Goal: Entertainment & Leisure: Browse casually

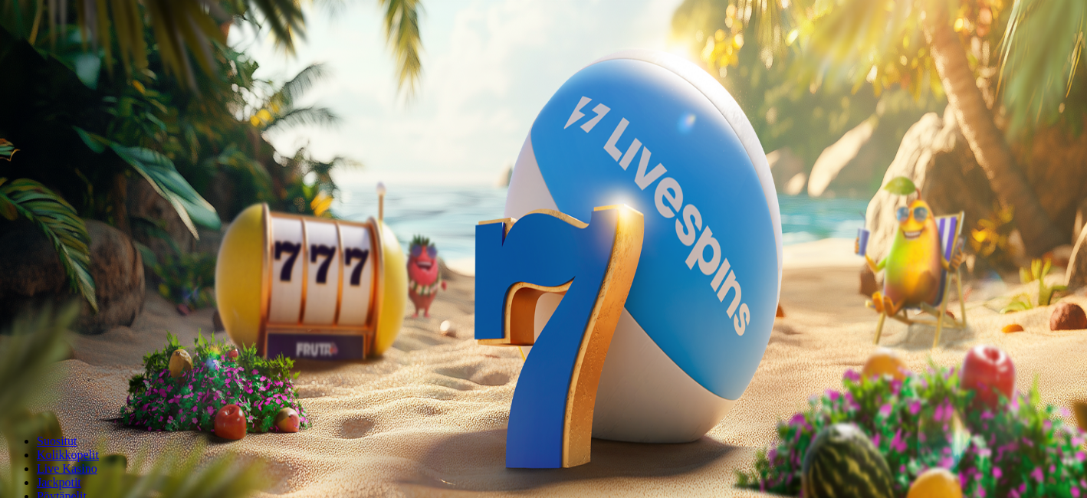
click at [107, 64] on button "Kirjaudu" at bounding box center [106, 56] width 50 height 16
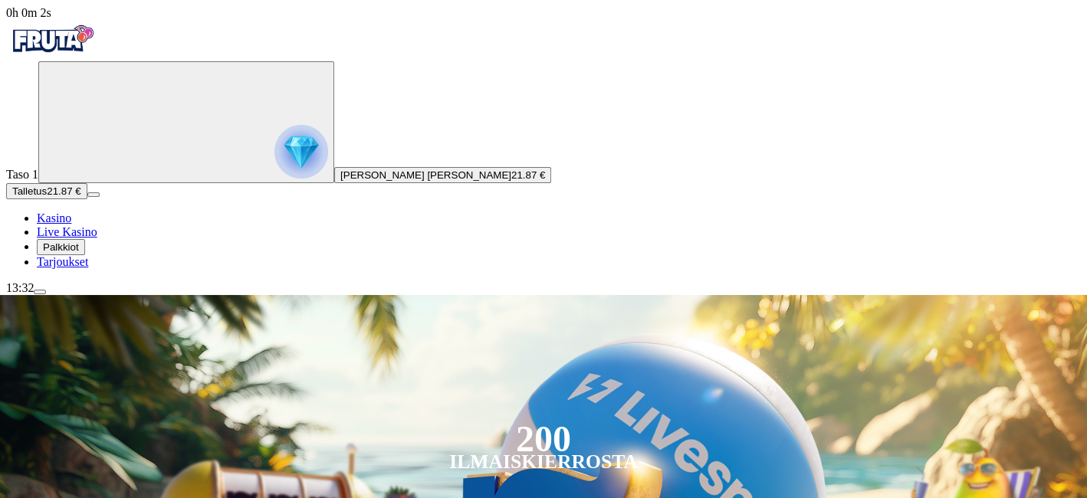
click at [511, 181] on span "21.87 €" at bounding box center [528, 174] width 34 height 11
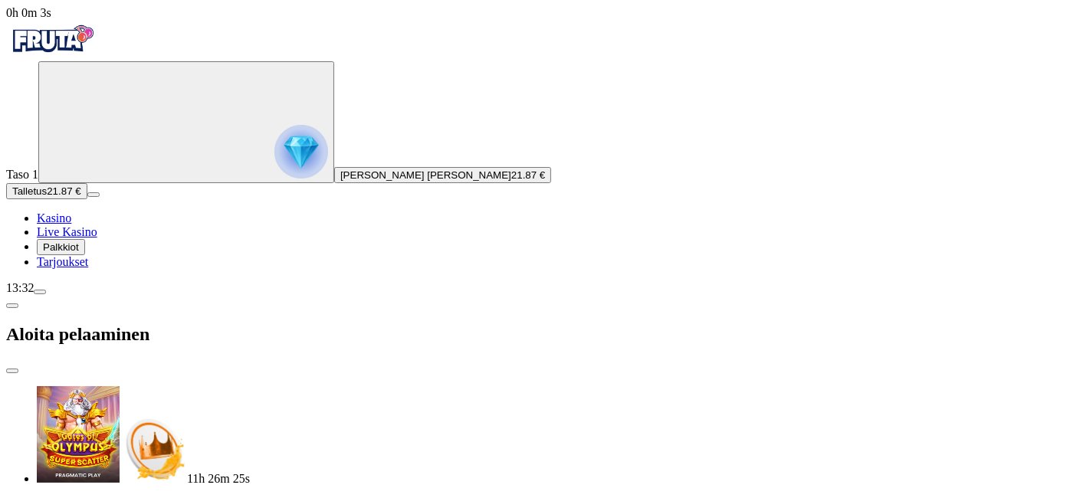
click at [340, 181] on span "[PERSON_NAME] [PERSON_NAME]" at bounding box center [425, 174] width 171 height 11
click at [85, 255] on button "Palkkiot" at bounding box center [61, 247] width 48 height 16
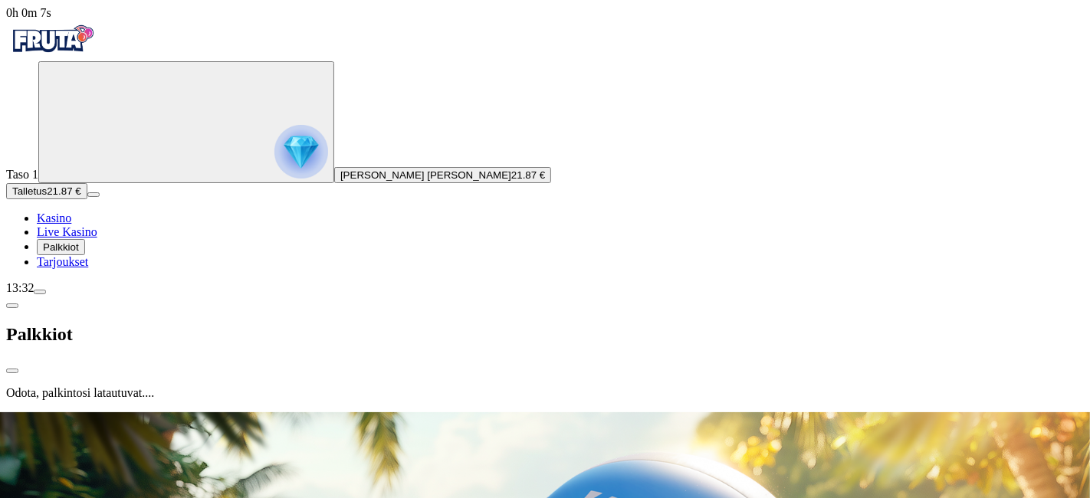
click at [85, 255] on button "Palkkiot" at bounding box center [61, 247] width 48 height 16
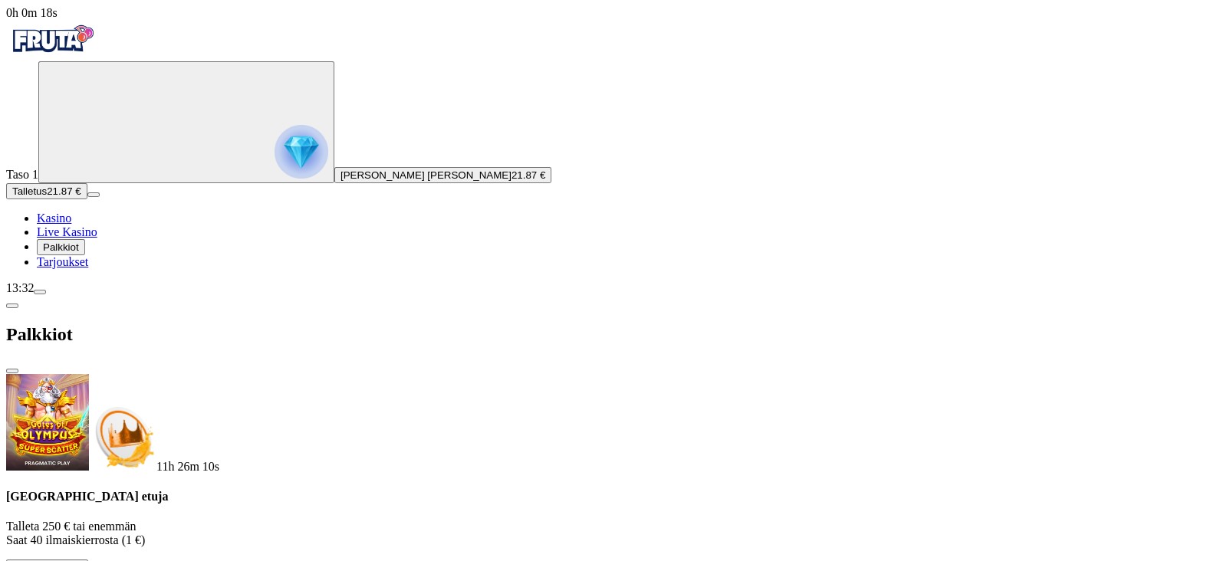
click at [78, 268] on span "Tarjoukset" at bounding box center [62, 261] width 51 height 13
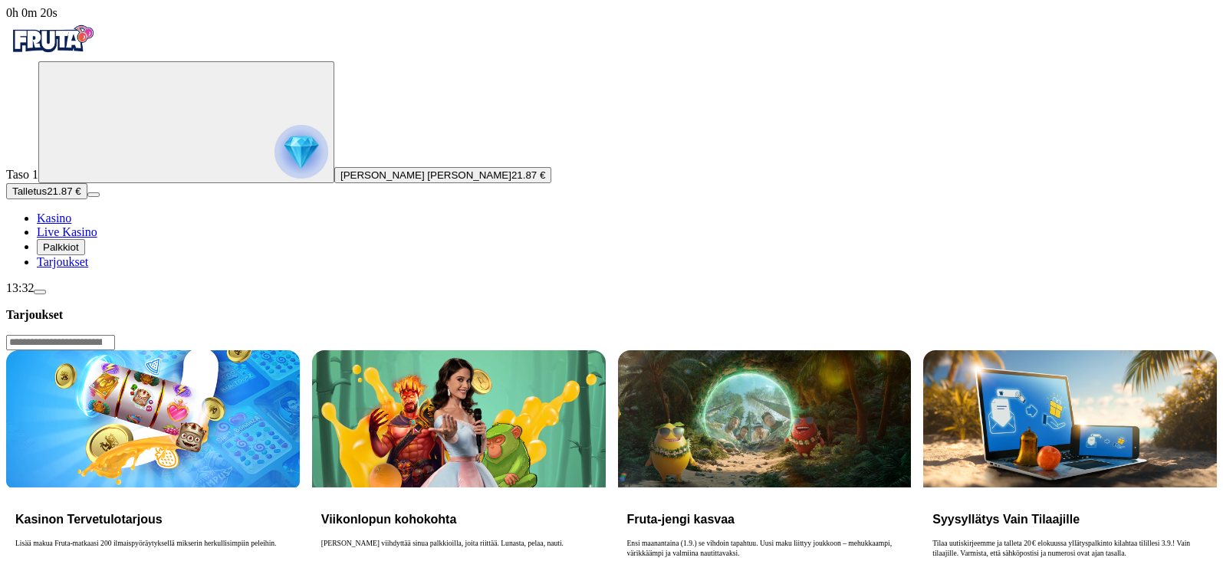
click at [79, 253] on span "Palkkiot" at bounding box center [61, 246] width 36 height 11
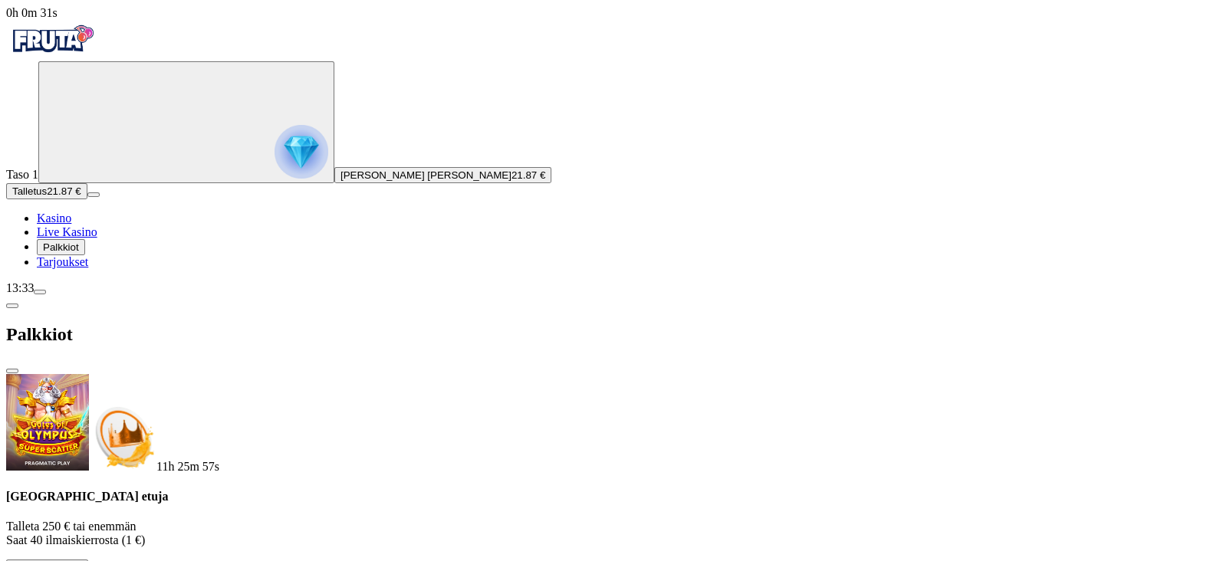
click at [97, 238] on span "Live Kasino" at bounding box center [67, 231] width 61 height 13
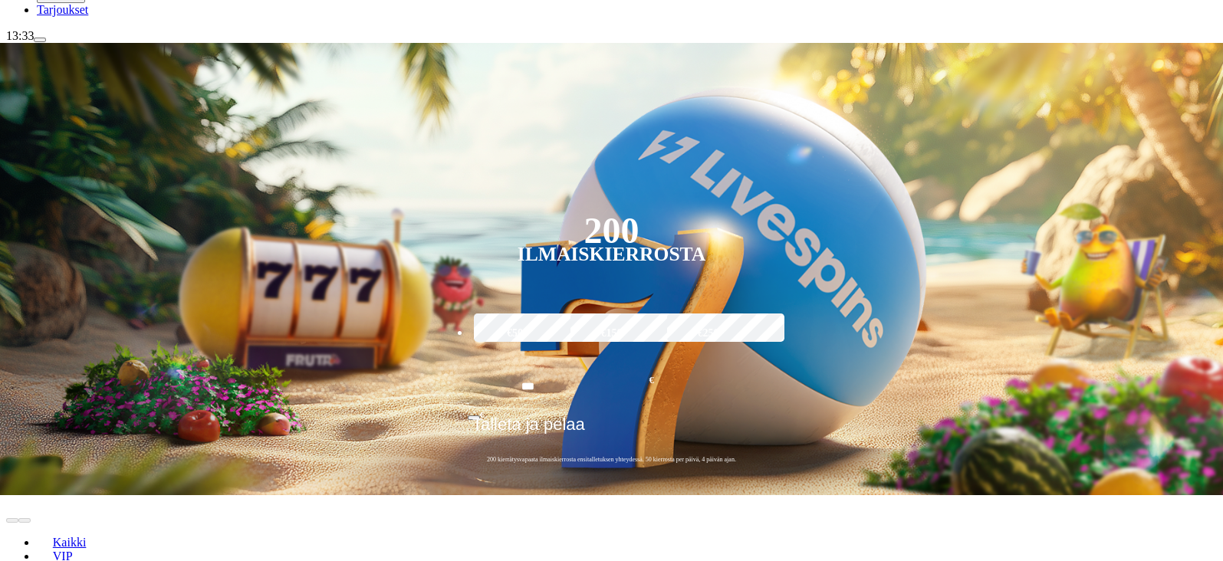
scroll to position [186, 0]
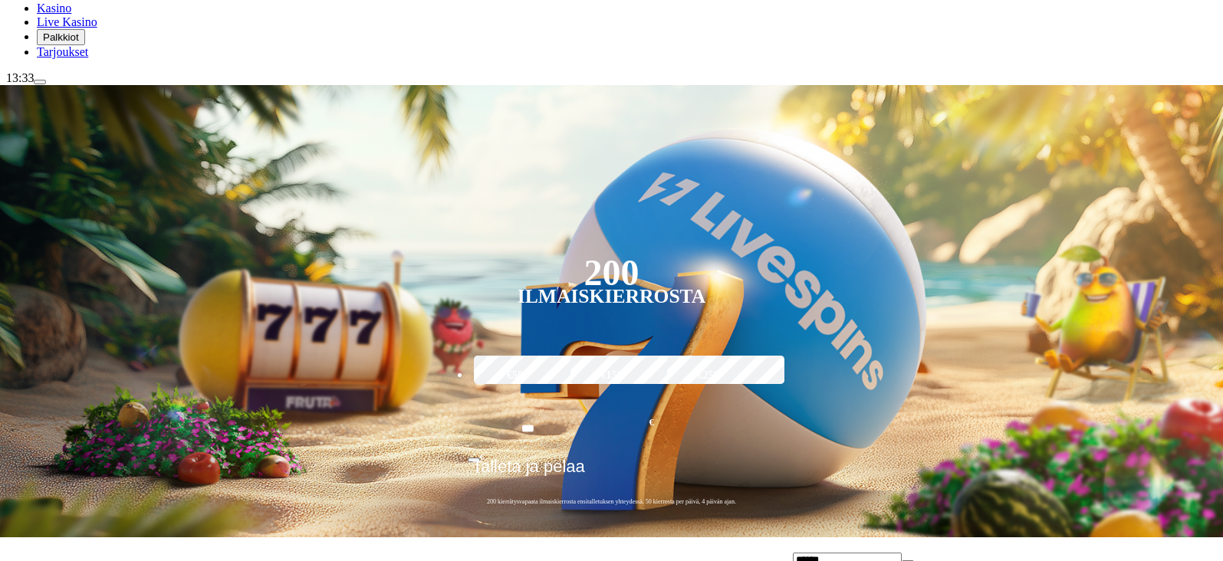
scroll to position [209, 0]
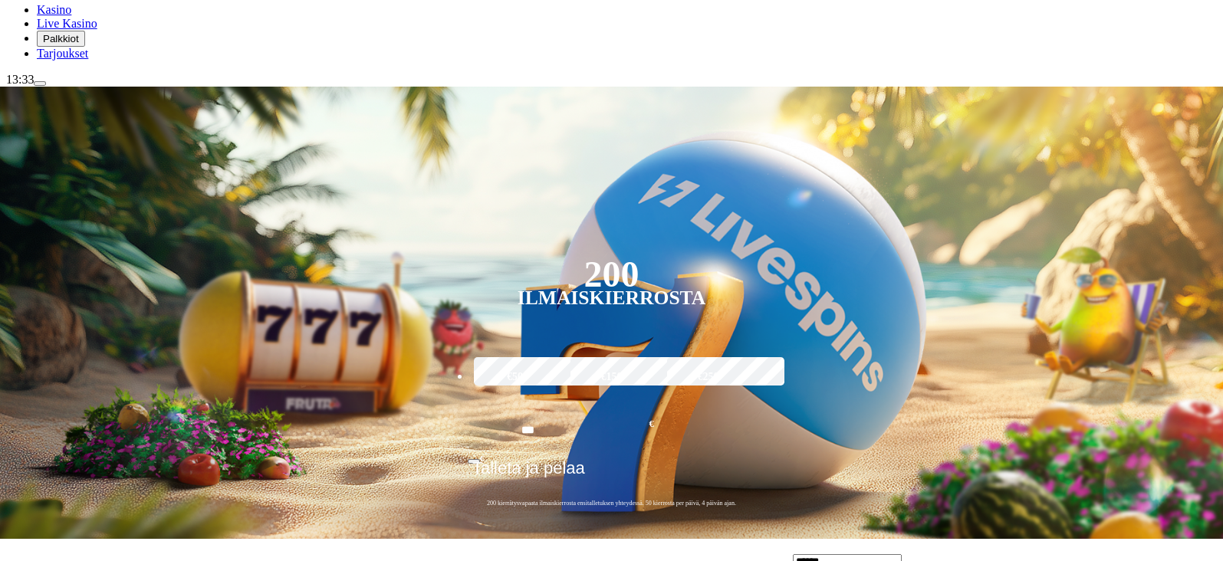
type input "******"
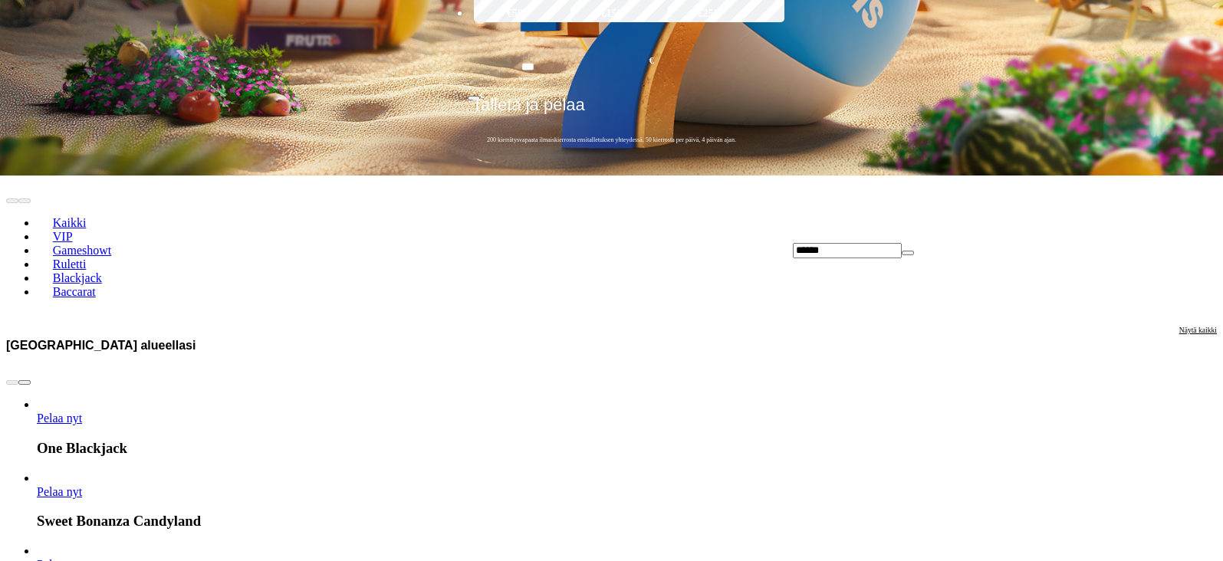
scroll to position [571, 0]
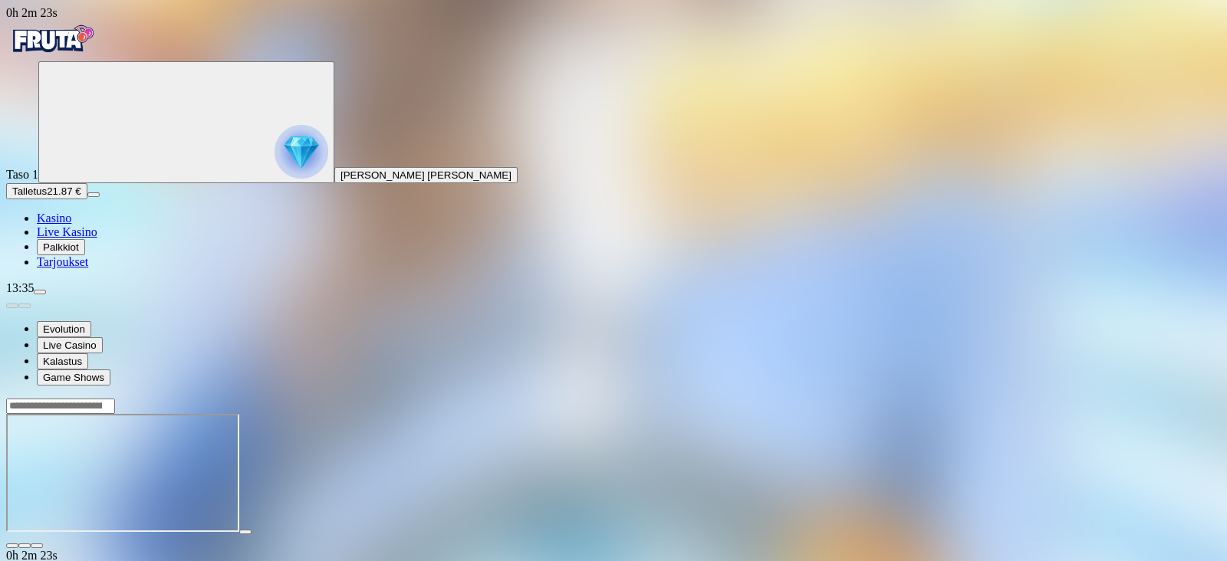
click at [85, 255] on button "Palkkiot" at bounding box center [61, 247] width 48 height 16
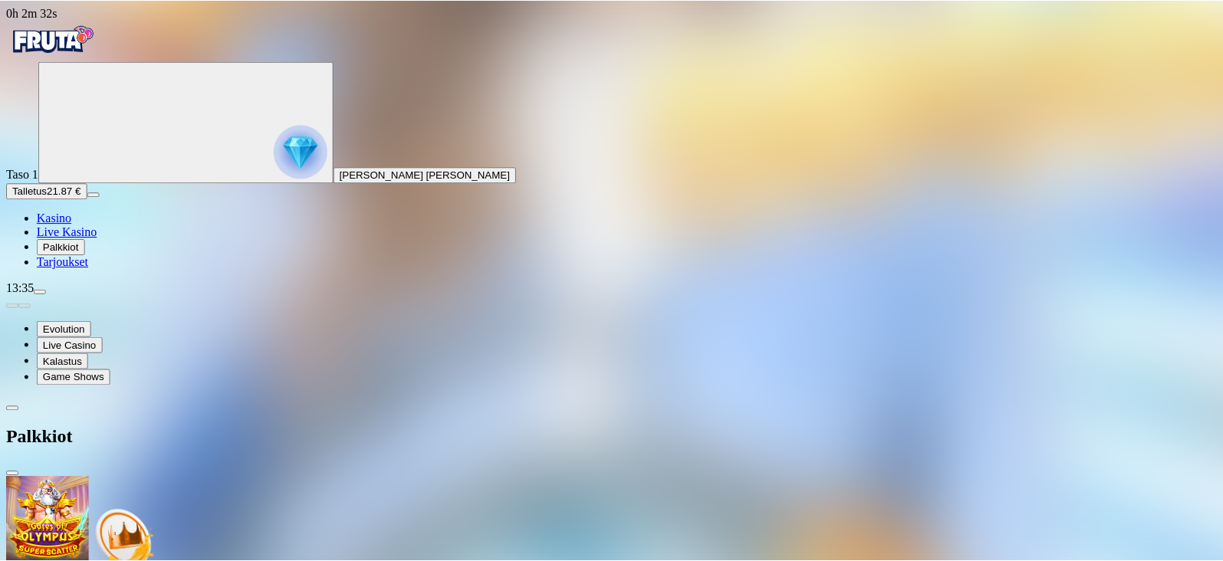
scroll to position [107, 0]
click at [88, 268] on span "Tarjoukset" at bounding box center [62, 261] width 51 height 13
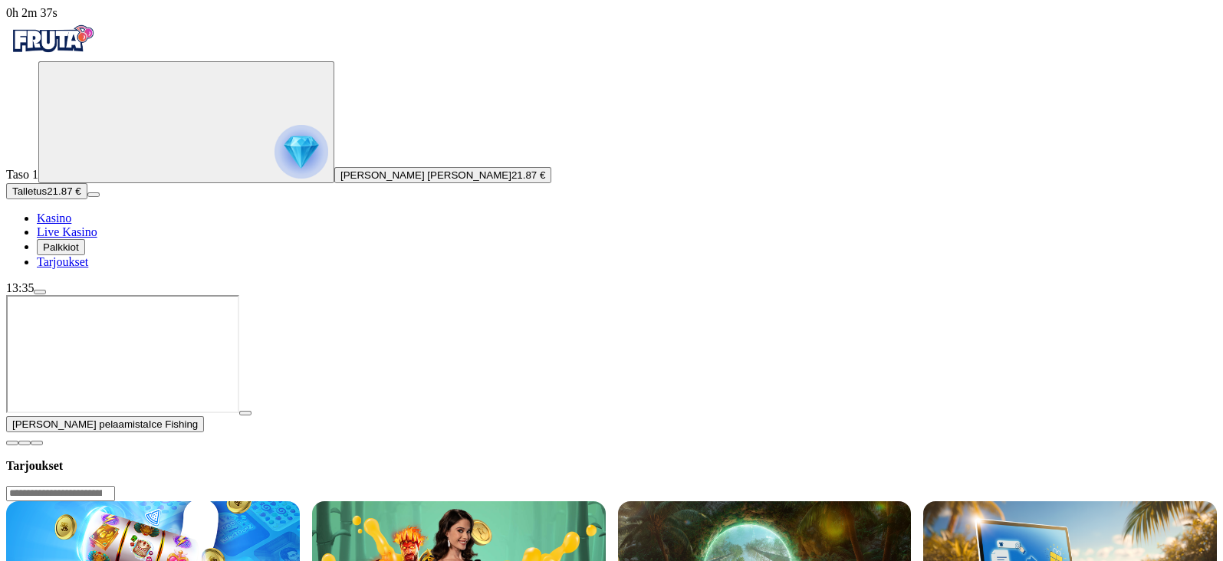
click at [12, 443] on span "close icon" at bounding box center [12, 443] width 0 height 0
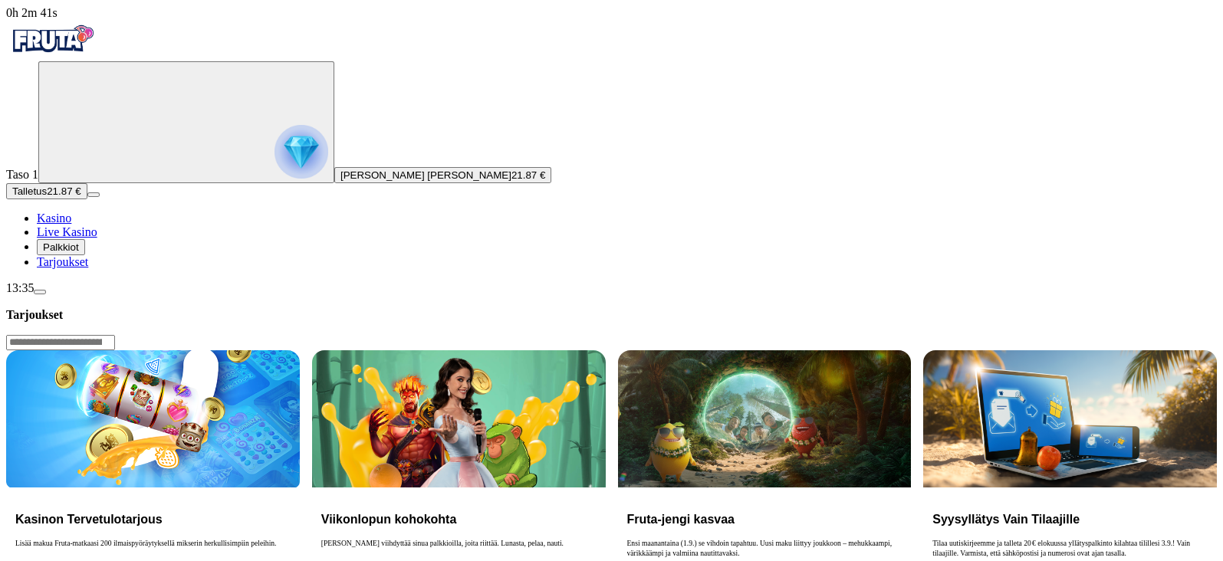
click at [300, 488] on div "Kasinon Tervetulotarjous Lisää makua Fruta-matkaasi 200 ilmaispyöräytyksellä mi…" at bounding box center [153, 553] width 294 height 131
click at [300, 350] on img at bounding box center [153, 418] width 294 height 137
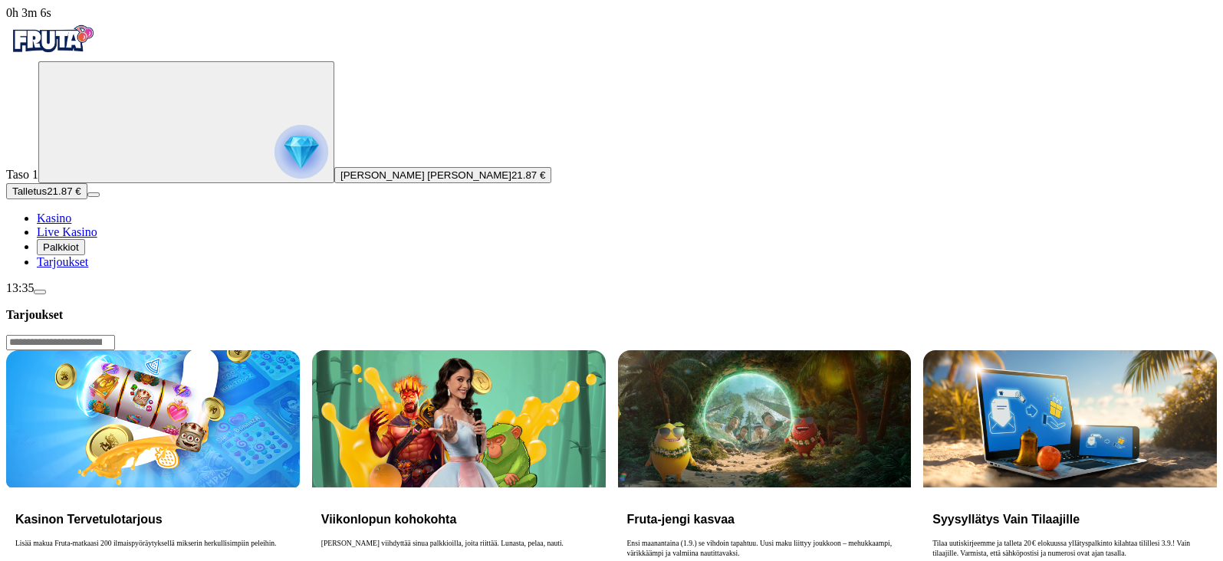
click at [37, 268] on span "gift-inverted icon" at bounding box center [37, 261] width 0 height 13
click at [77, 253] on span "Palkkiot" at bounding box center [61, 246] width 36 height 11
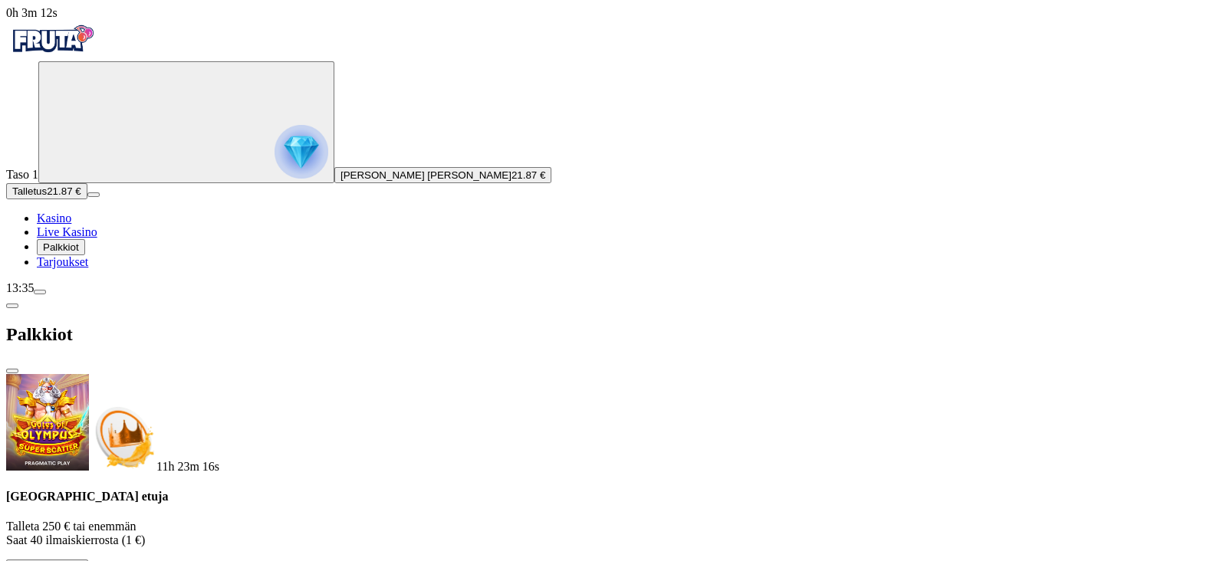
click at [71, 225] on span "Kasino" at bounding box center [54, 218] width 34 height 13
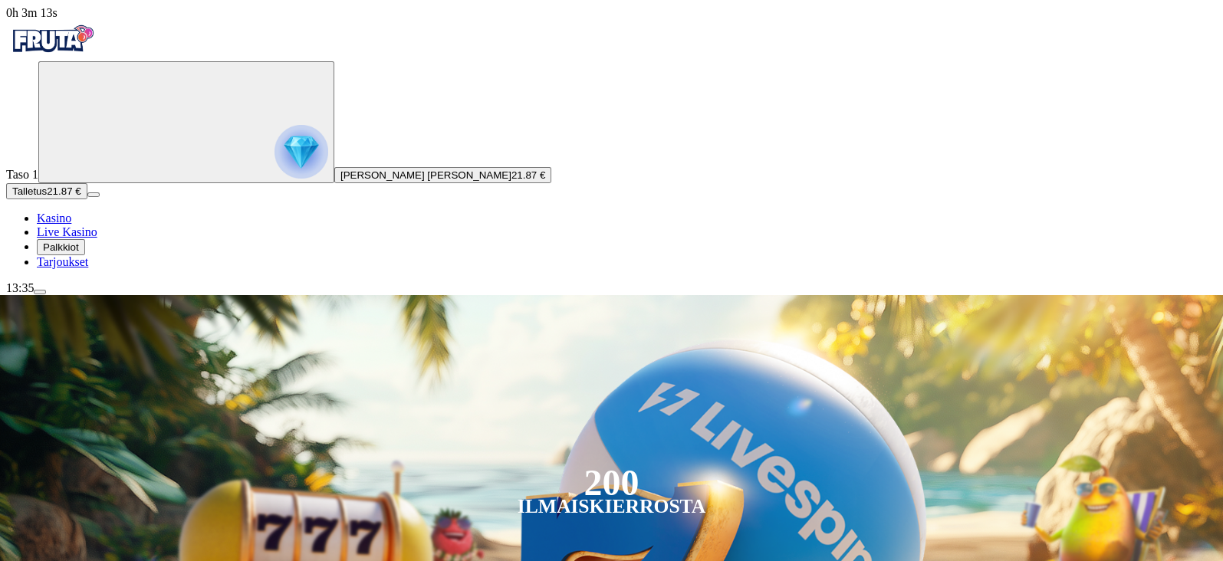
click at [84, 139] on circle "Primary" at bounding box center [159, 121] width 156 height 156
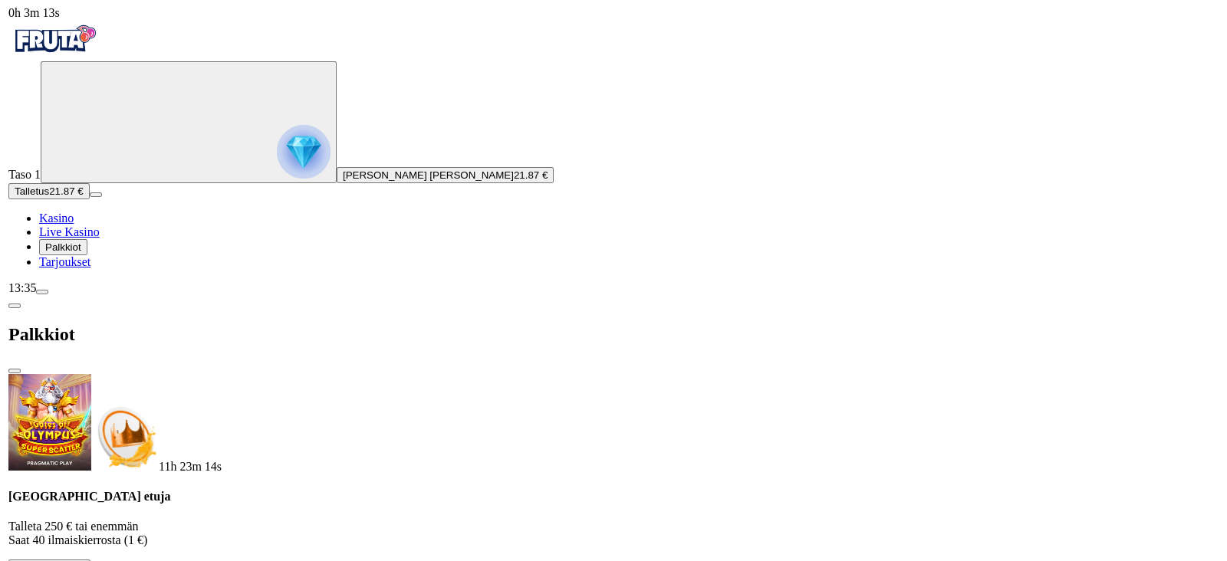
scroll to position [824, 0]
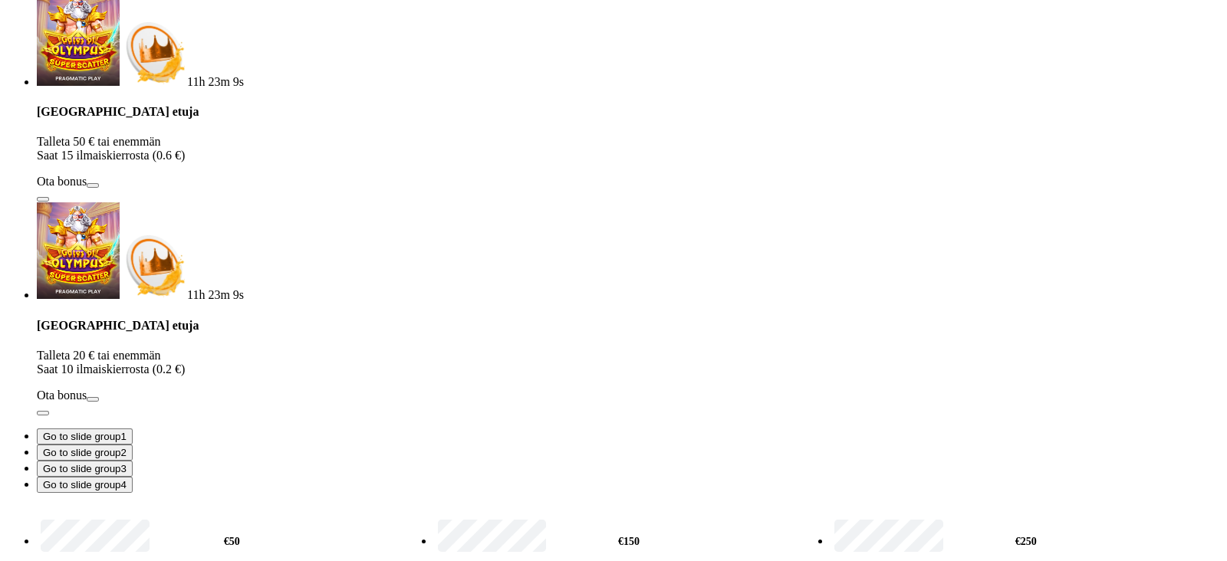
click at [133, 445] on button "Go to slide group 2" at bounding box center [85, 453] width 96 height 16
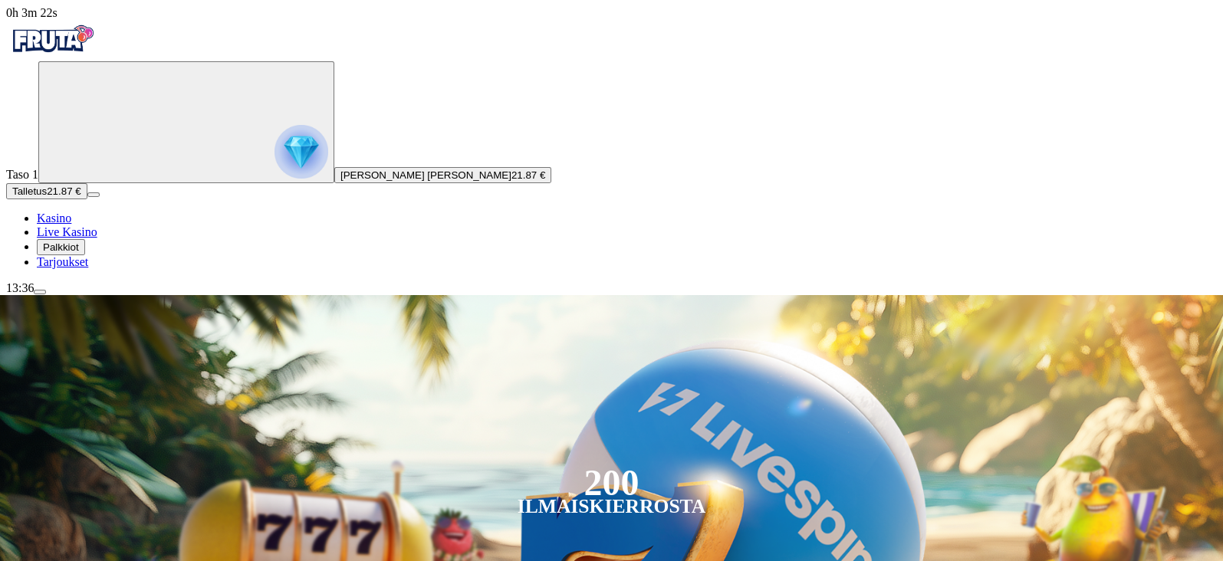
click at [98, 36] on img "Primary" at bounding box center [52, 39] width 92 height 38
click at [706, 498] on div "Ilmaiskierrosta" at bounding box center [611, 507] width 189 height 18
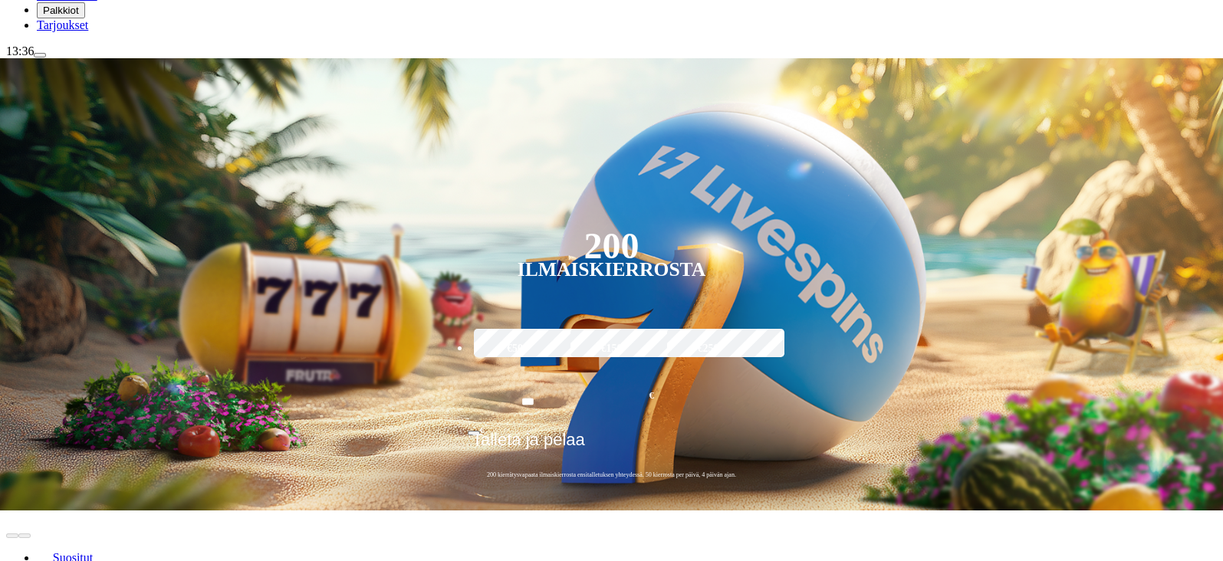
scroll to position [285, 0]
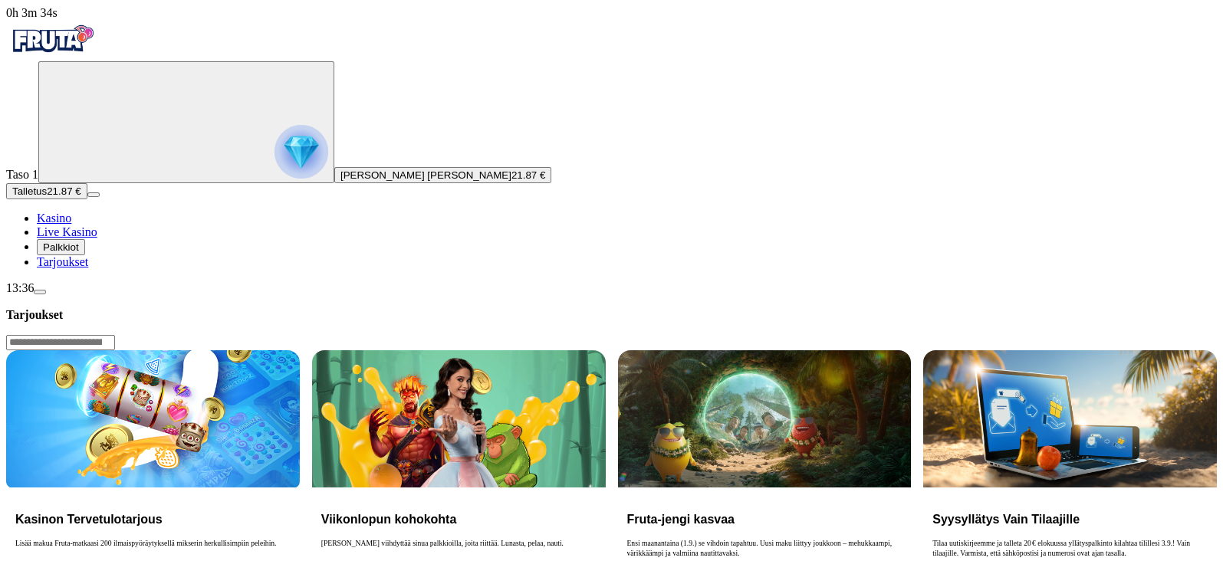
click at [291, 498] on p "Lisää makua Fruta-matkaasi 200 ilmaispyöräytyksellä mikserin herkullisimpiin pe…" at bounding box center [152, 563] width 275 height 49
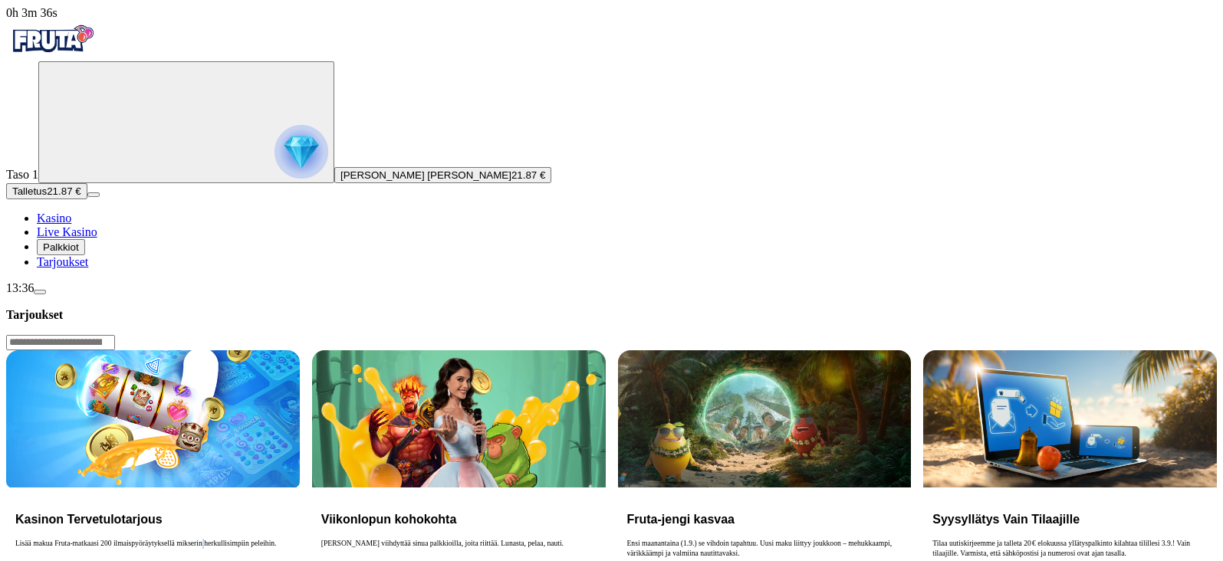
click at [291, 498] on p "Lisää makua Fruta-matkaasi 200 ilmaispyöräytyksellä mikserin herkullisimpiin pe…" at bounding box center [152, 563] width 275 height 49
click at [300, 350] on img at bounding box center [153, 418] width 294 height 137
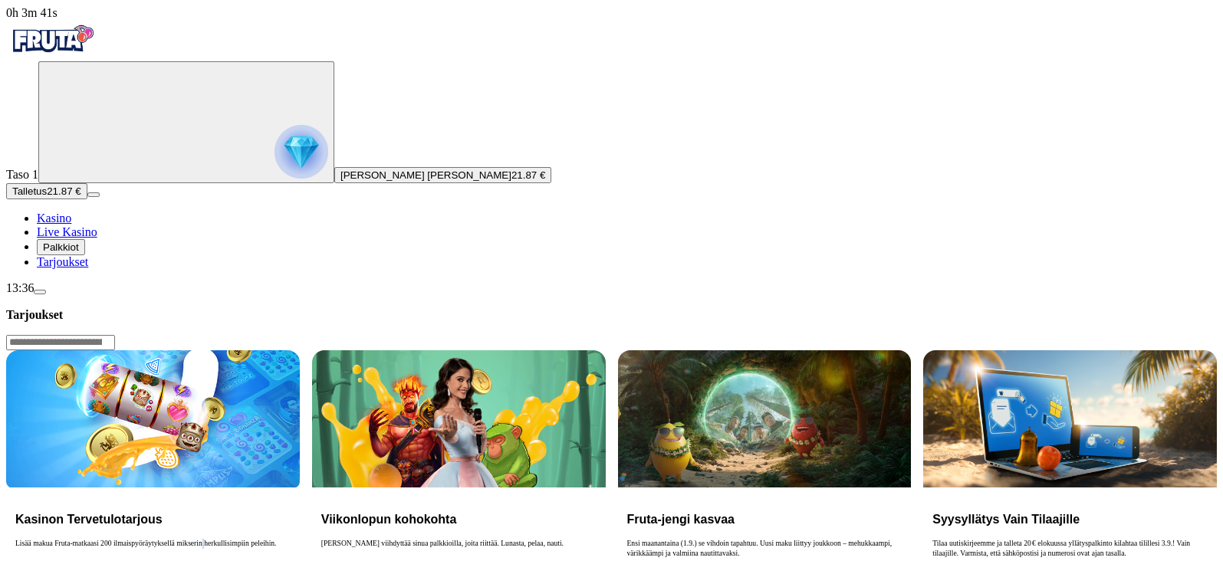
click at [115, 335] on input "Search" at bounding box center [60, 342] width 109 height 15
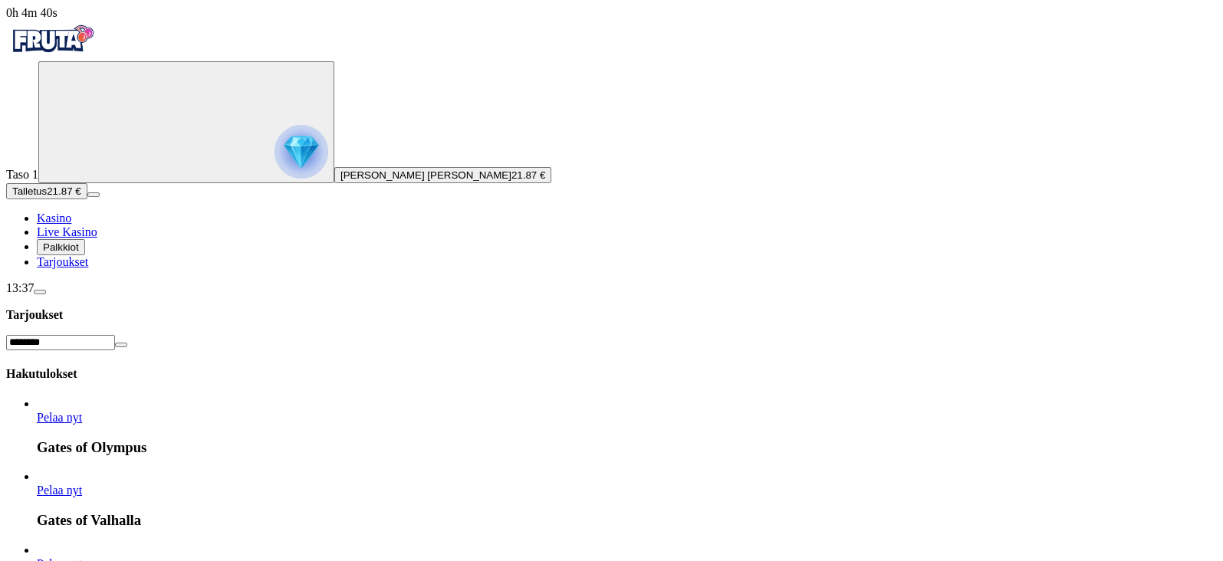
type input "********"
click at [82, 411] on span "Pelaa nyt" at bounding box center [59, 417] width 45 height 13
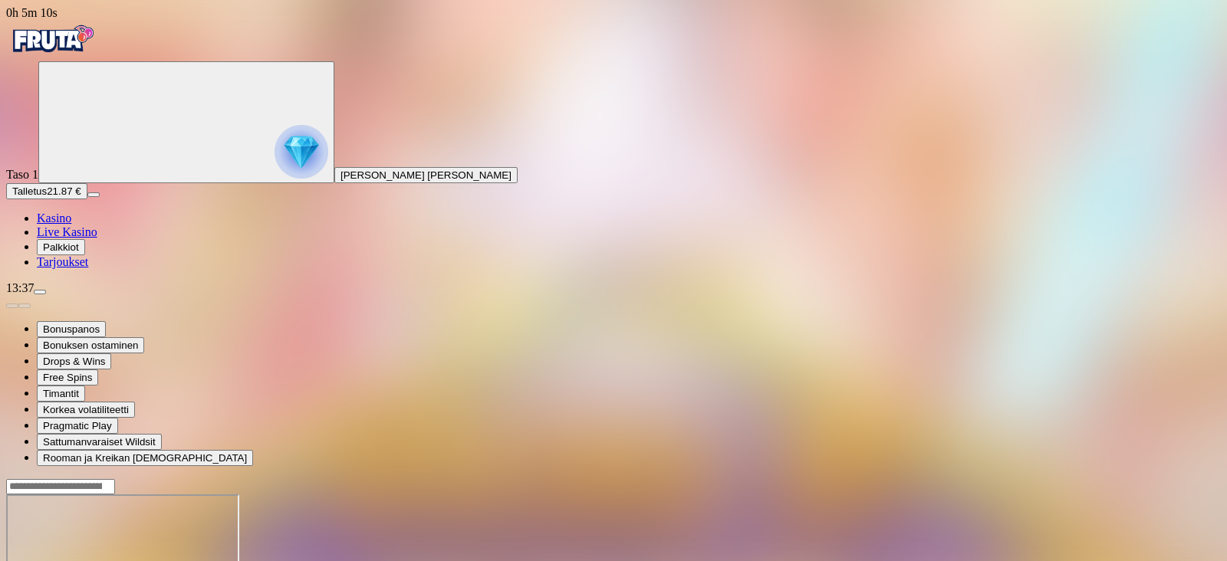
click at [71, 225] on span "Kasino" at bounding box center [54, 218] width 34 height 13
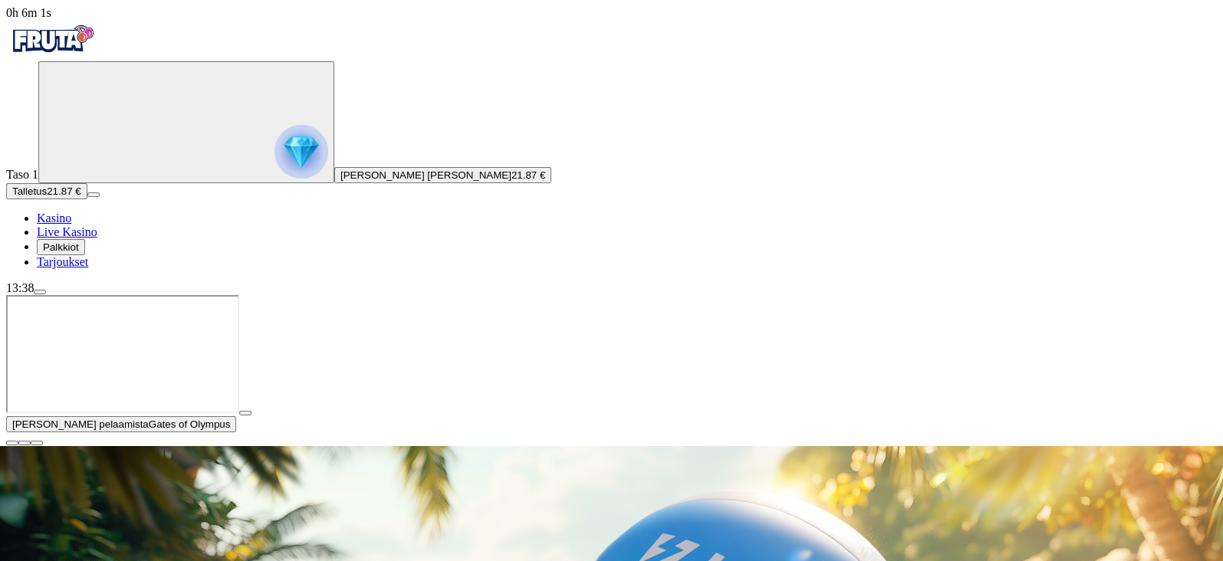
click at [12, 443] on span "close icon" at bounding box center [12, 443] width 0 height 0
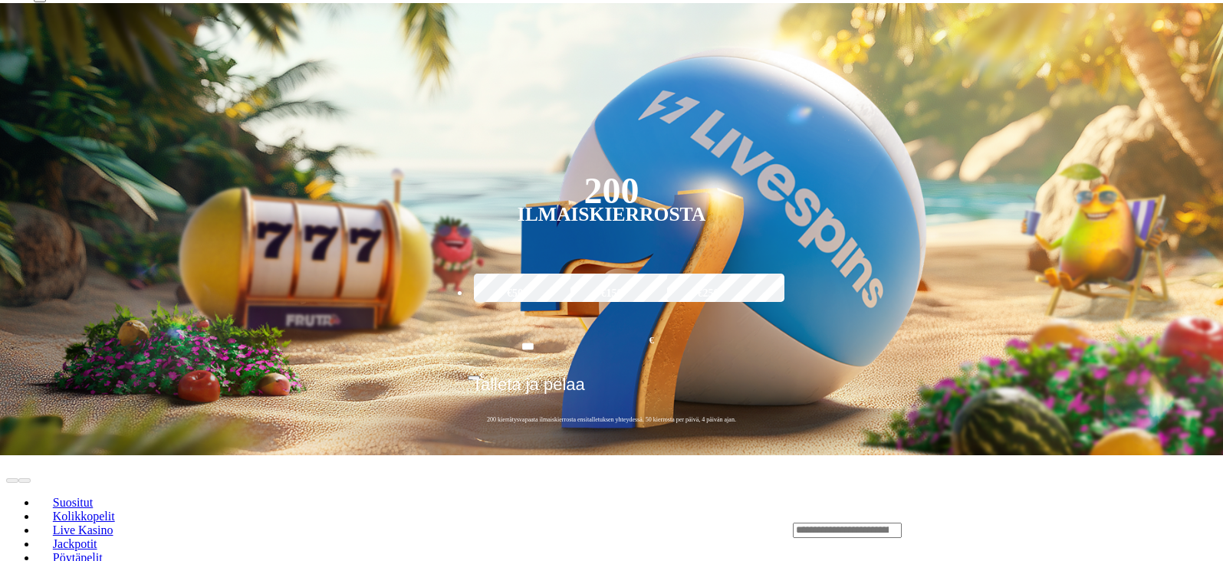
scroll to position [293, 0]
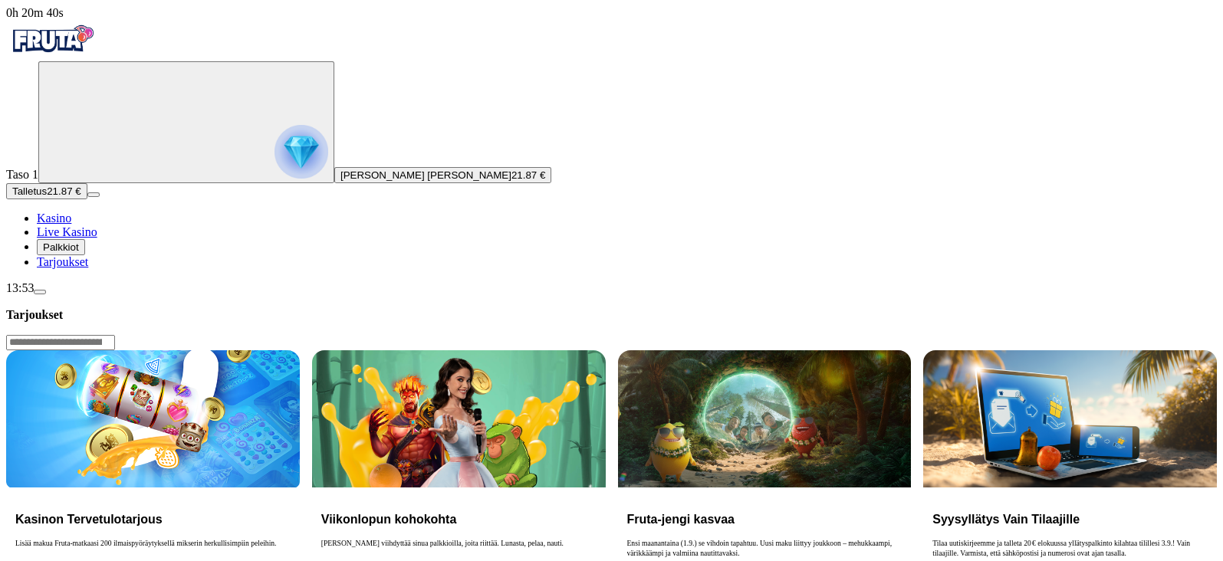
click at [98, 48] on img "Primary" at bounding box center [52, 39] width 92 height 38
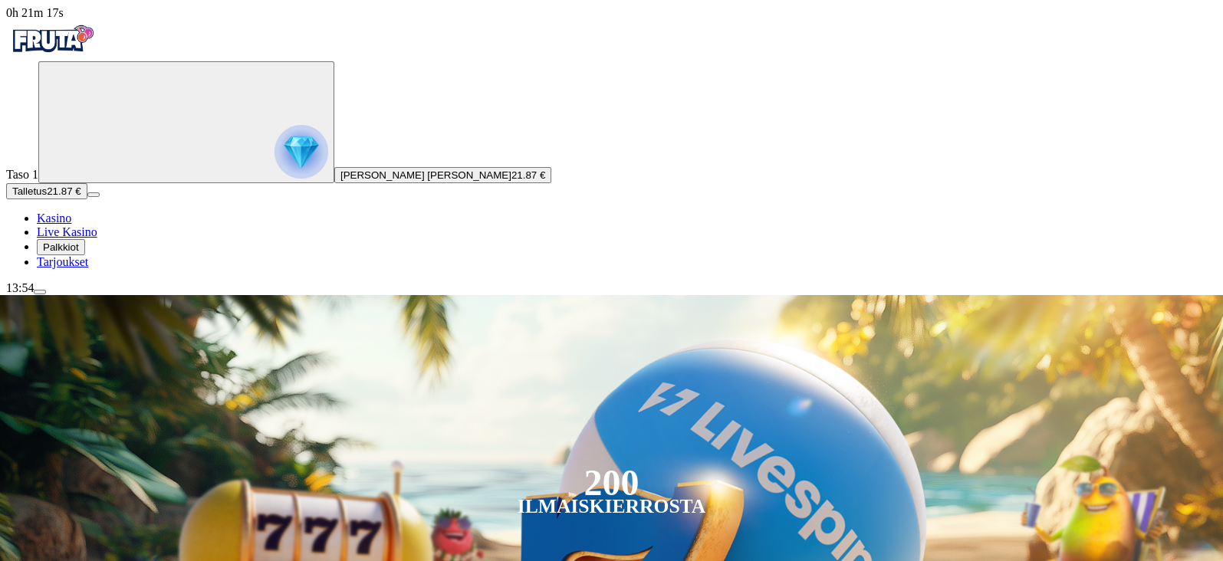
click at [87, 268] on span "Tarjoukset" at bounding box center [62, 261] width 51 height 13
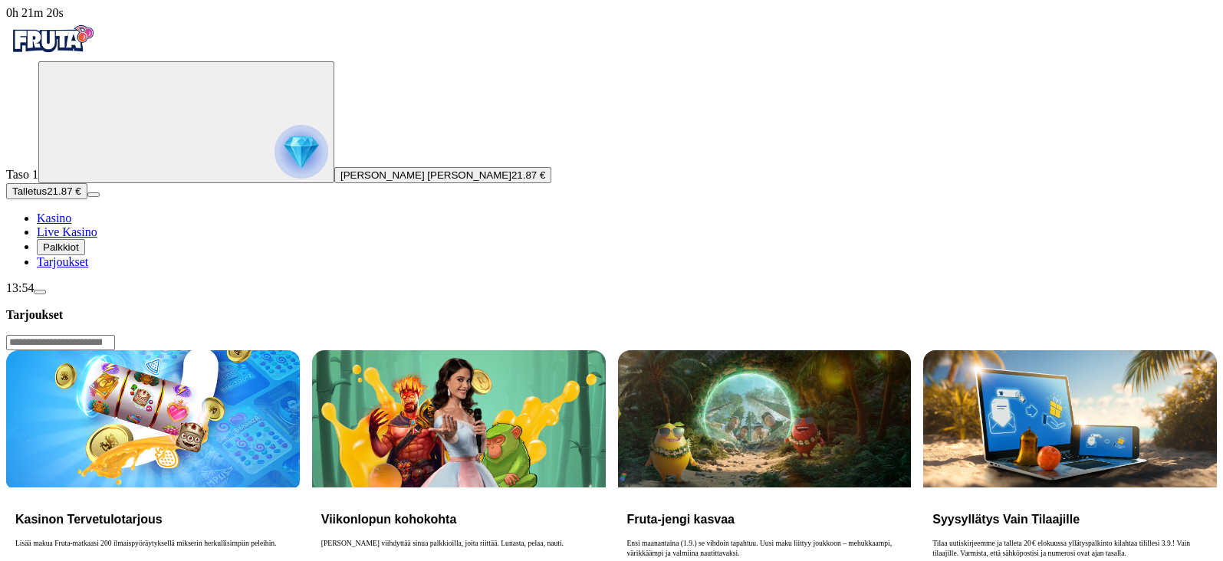
click at [79, 253] on span "Palkkiot" at bounding box center [61, 246] width 36 height 11
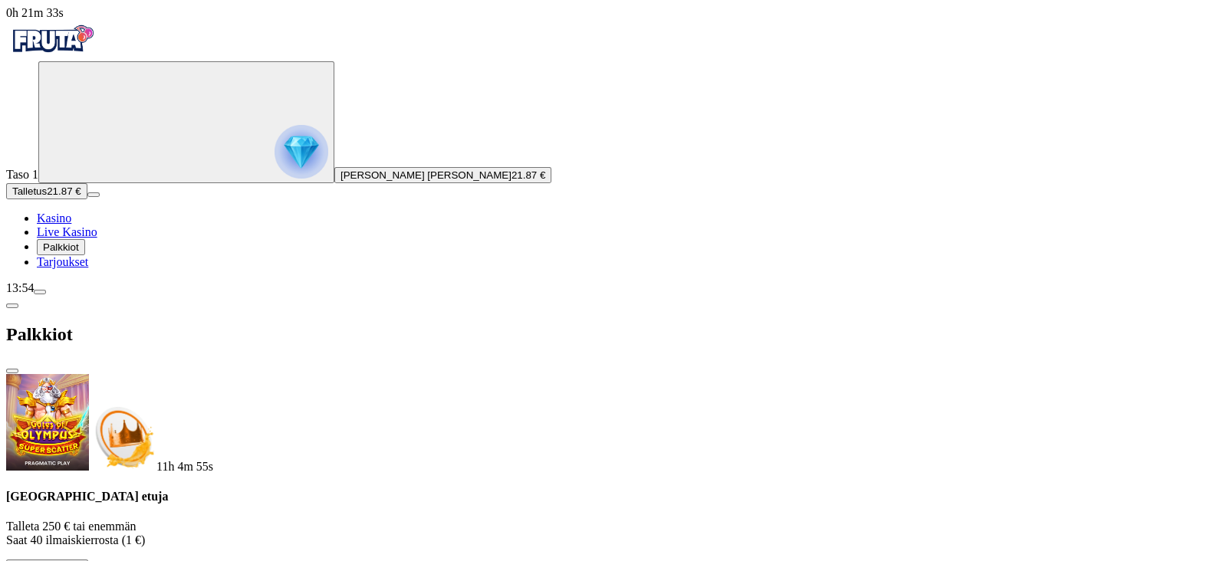
click at [85, 255] on button "Palkkiot" at bounding box center [61, 247] width 48 height 16
click at [78, 253] on span "Palkkiot" at bounding box center [61, 246] width 36 height 11
click at [74, 253] on span "Palkkiot" at bounding box center [61, 246] width 36 height 11
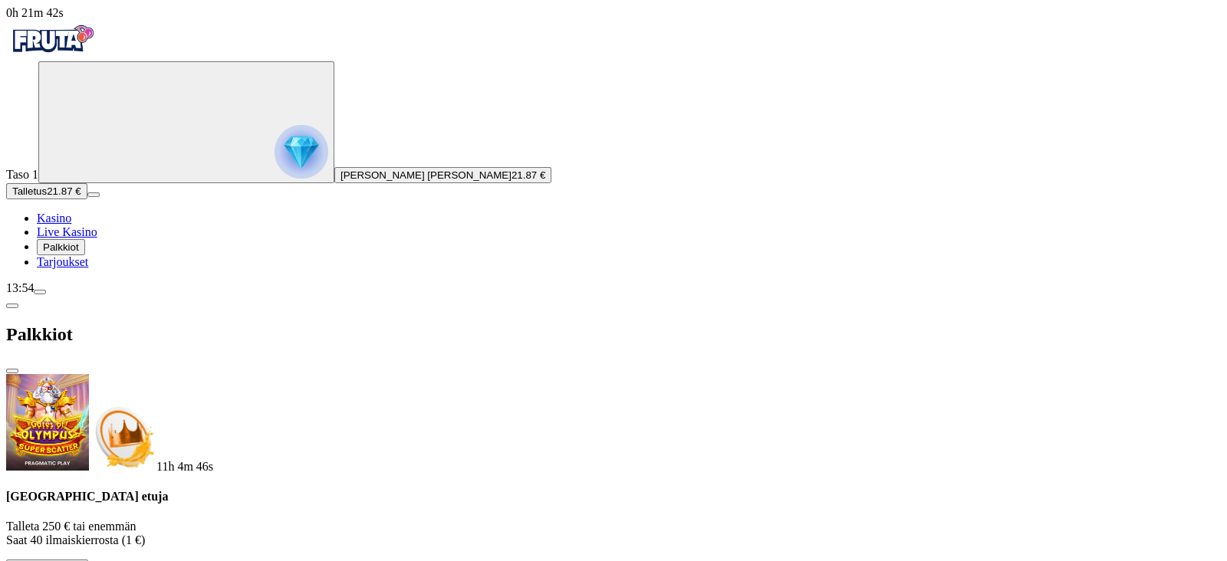
click at [74, 253] on span "Palkkiot" at bounding box center [61, 246] width 36 height 11
click at [86, 238] on span "Live Kasino" at bounding box center [67, 231] width 61 height 13
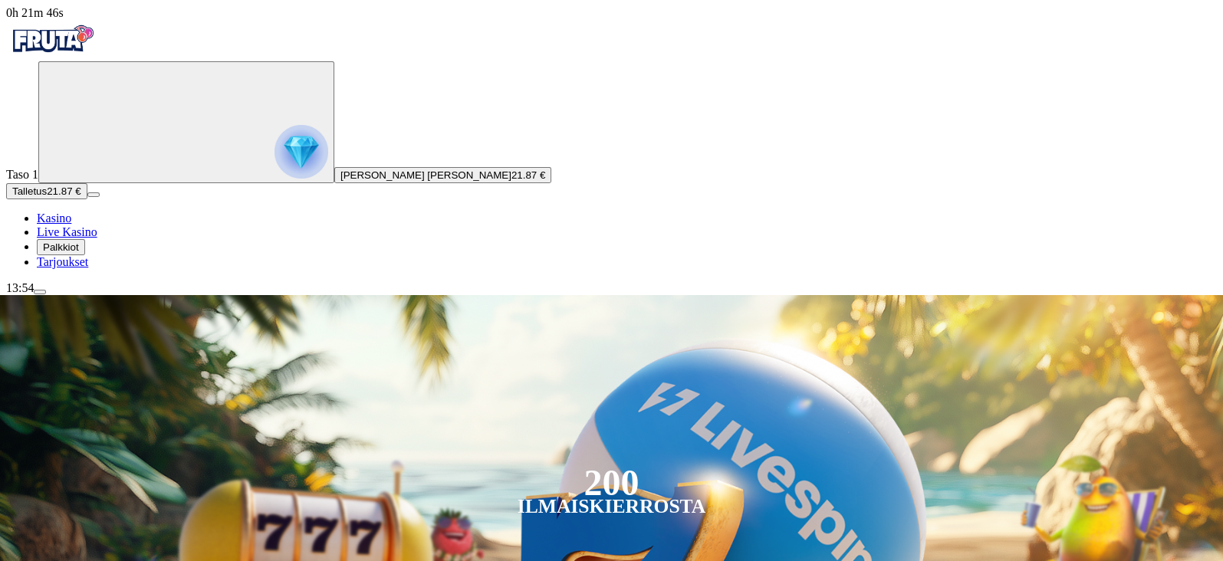
click at [79, 253] on span "Palkkiot" at bounding box center [61, 246] width 36 height 11
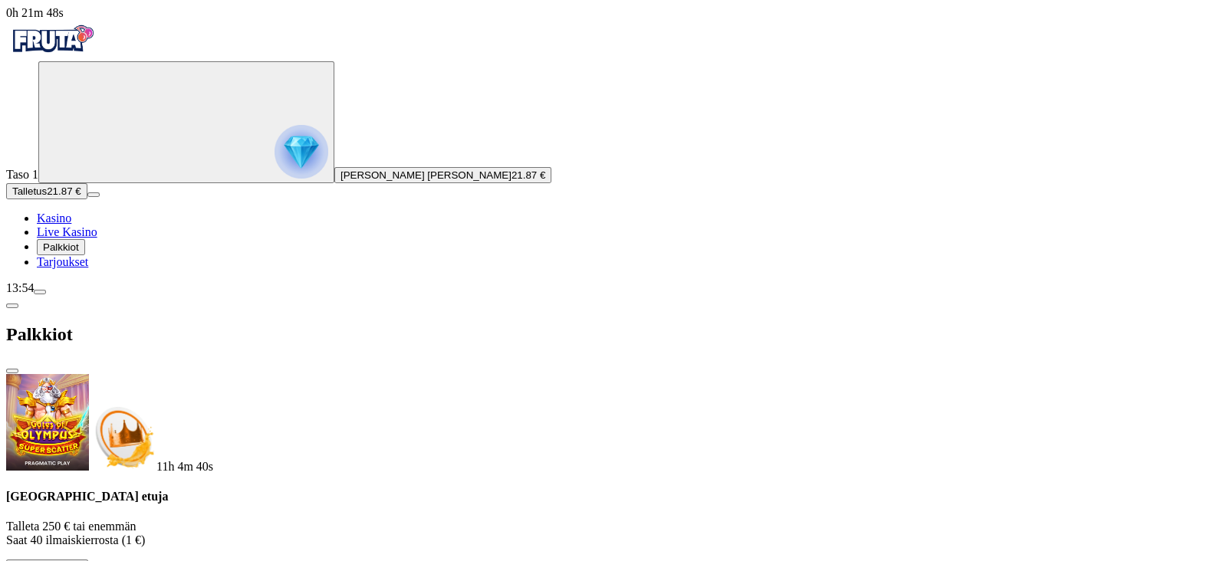
click at [79, 253] on span "Palkkiot" at bounding box center [61, 246] width 36 height 11
click at [340, 181] on span "[PERSON_NAME] [PERSON_NAME]" at bounding box center [425, 174] width 171 height 11
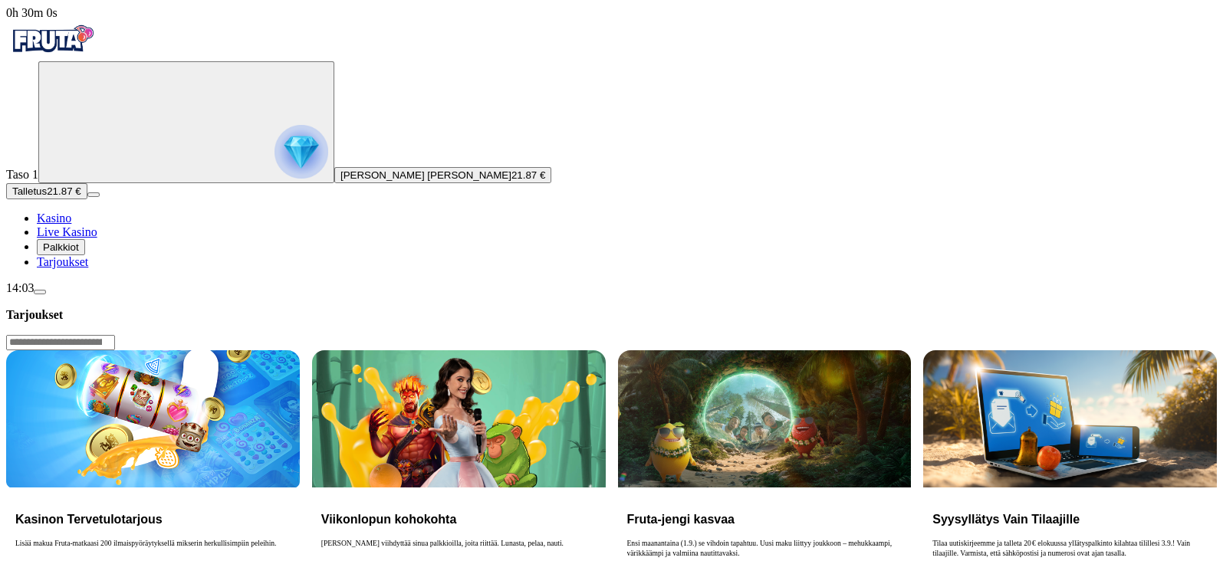
click at [66, 269] on ul "Kasino Live Kasino Palkkiot Tarjoukset" at bounding box center [611, 240] width 1211 height 57
click at [79, 253] on span "Palkkiot" at bounding box center [61, 246] width 36 height 11
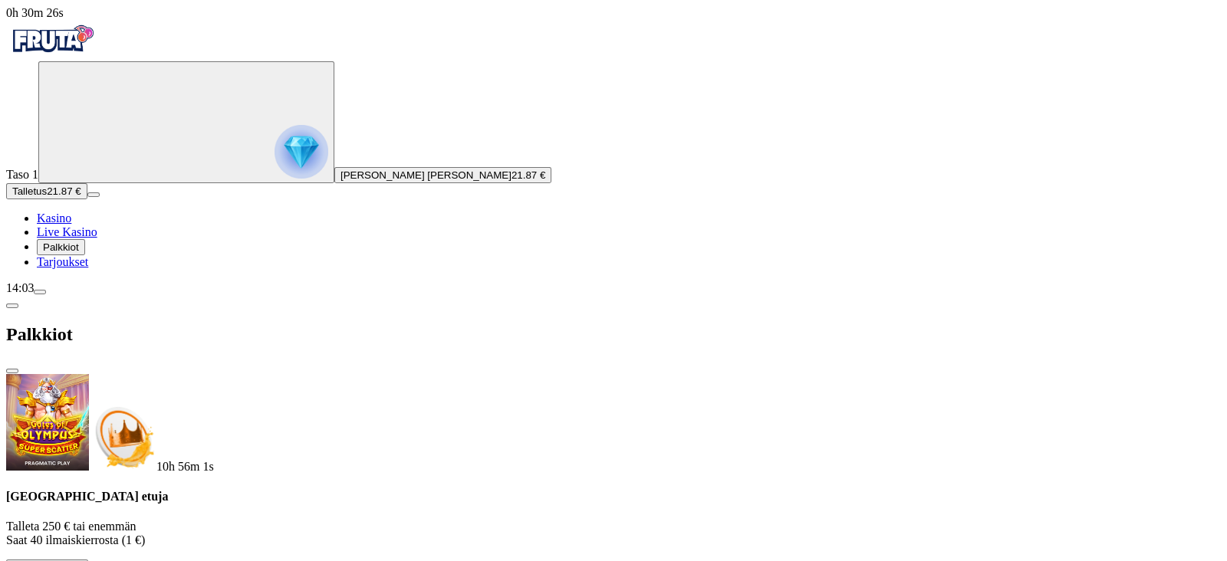
click at [40, 292] on span "menu icon" at bounding box center [40, 292] width 0 height 0
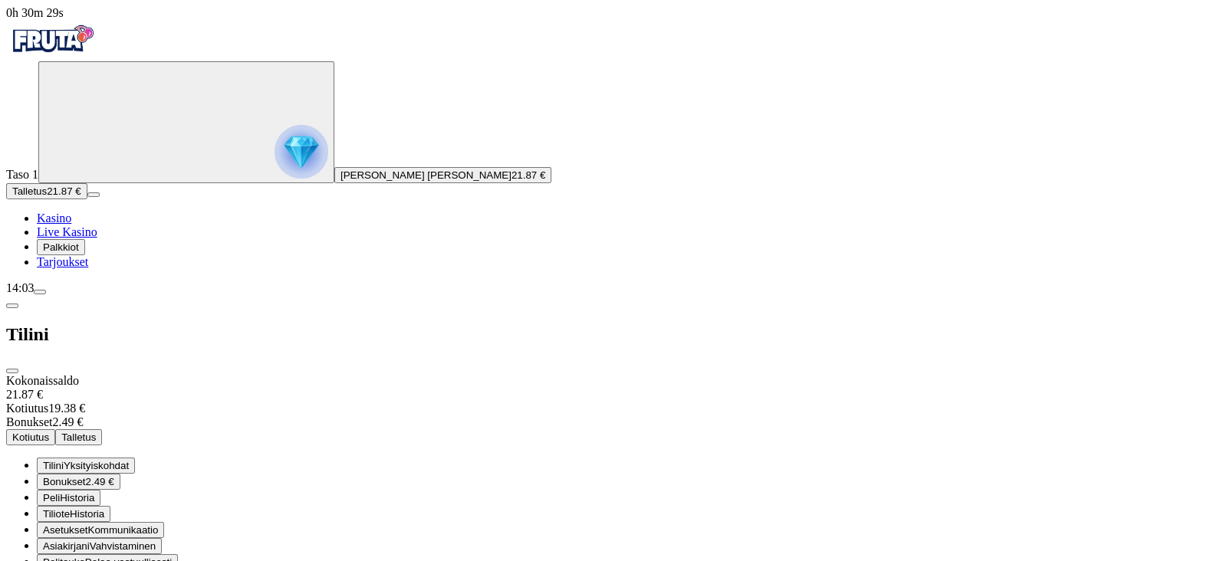
scroll to position [17, 0]
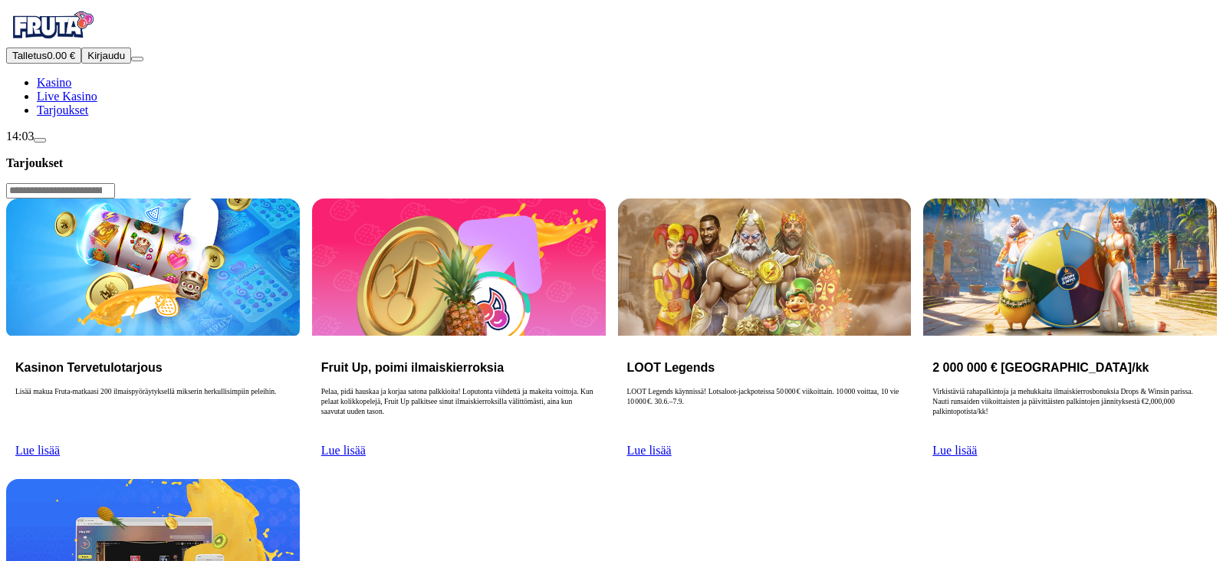
click at [117, 64] on button "Kirjaudu" at bounding box center [106, 56] width 50 height 16
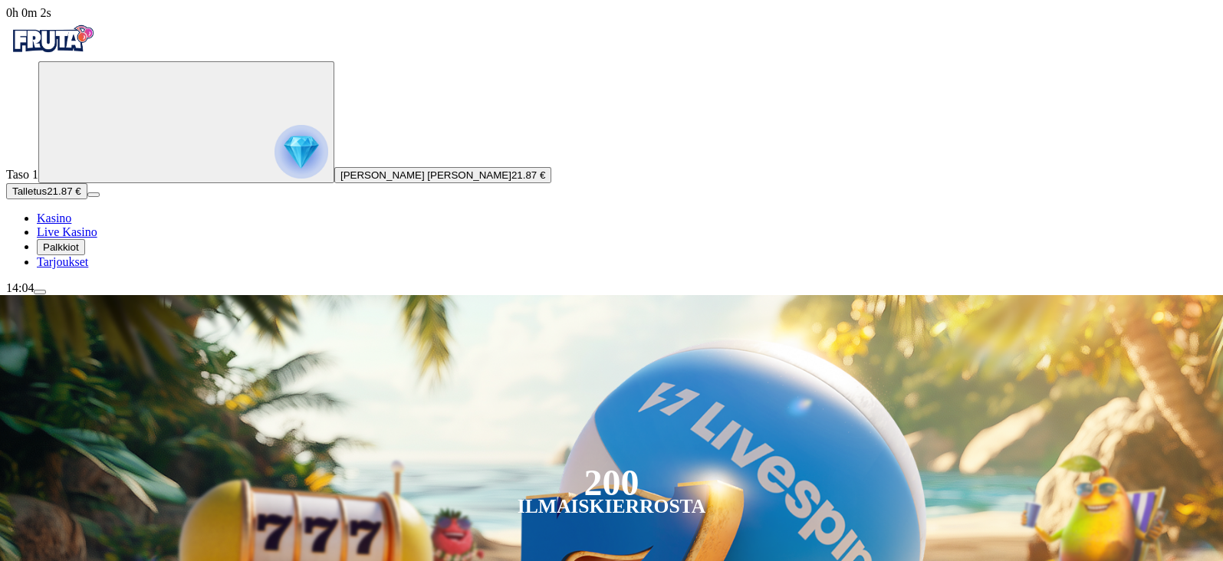
click at [77, 268] on span "Tarjoukset" at bounding box center [62, 261] width 51 height 13
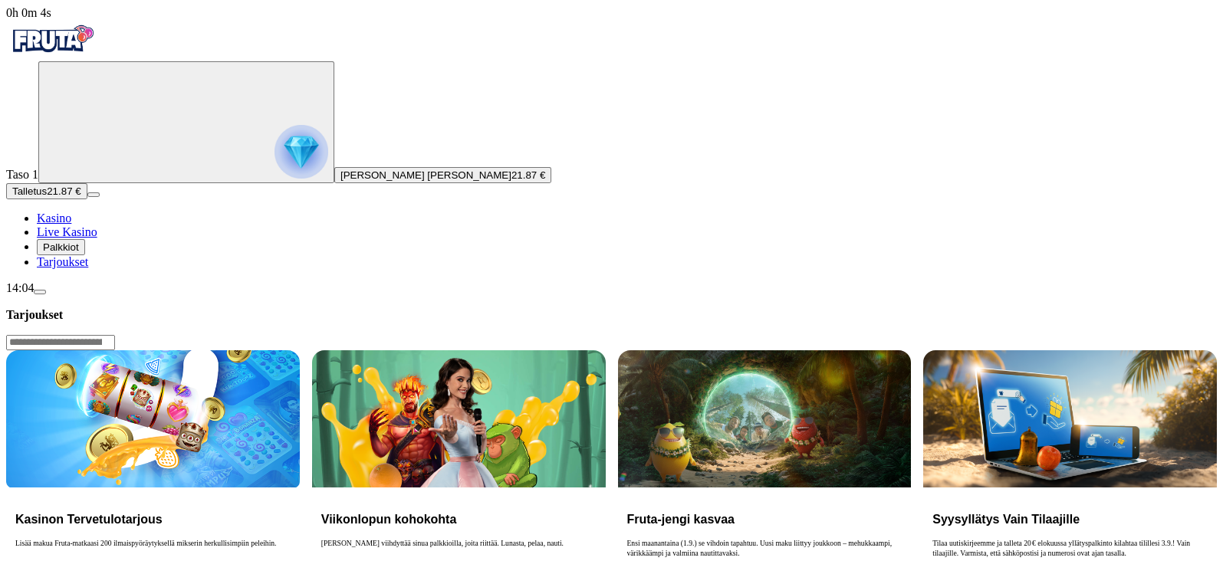
click at [79, 253] on span "Palkkiot" at bounding box center [61, 246] width 36 height 11
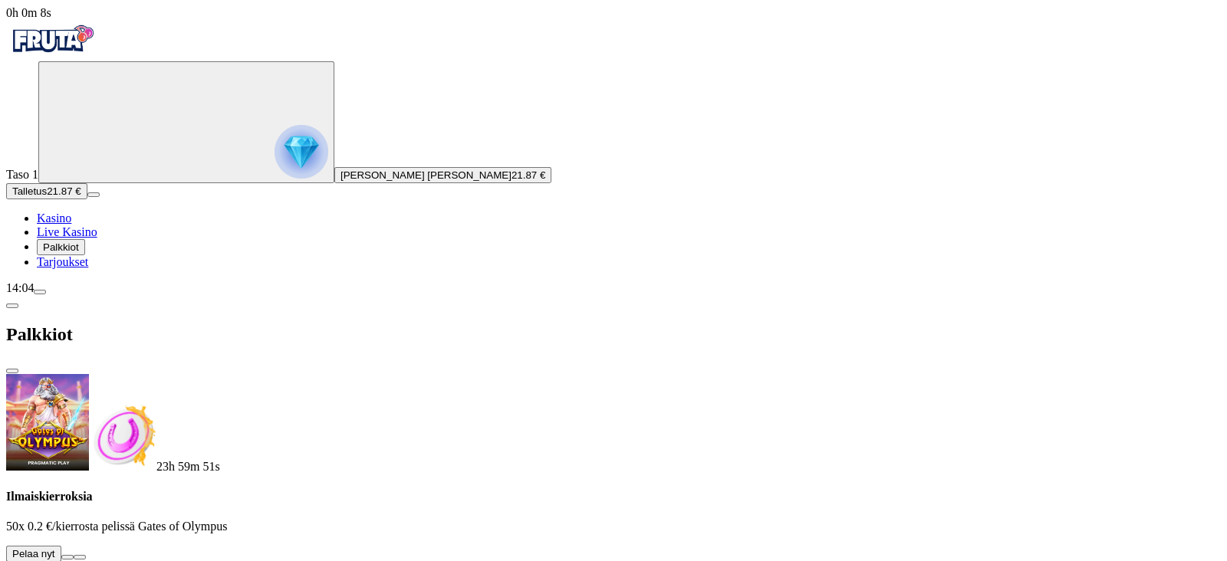
click at [74, 555] on button at bounding box center [67, 557] width 12 height 5
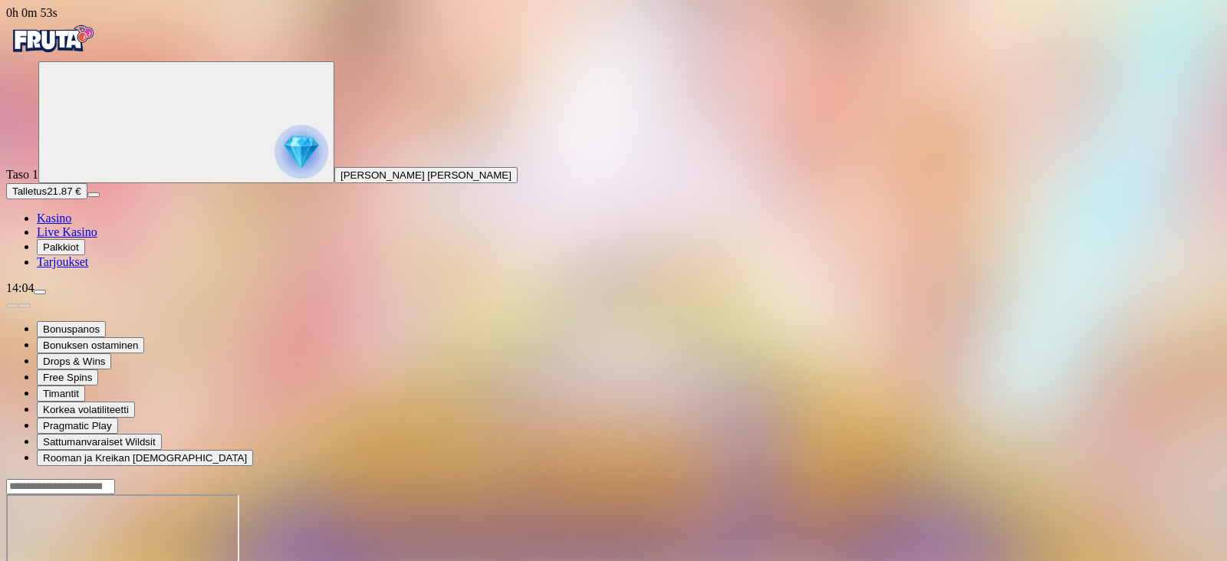
click at [71, 225] on span "Kasino" at bounding box center [54, 218] width 34 height 13
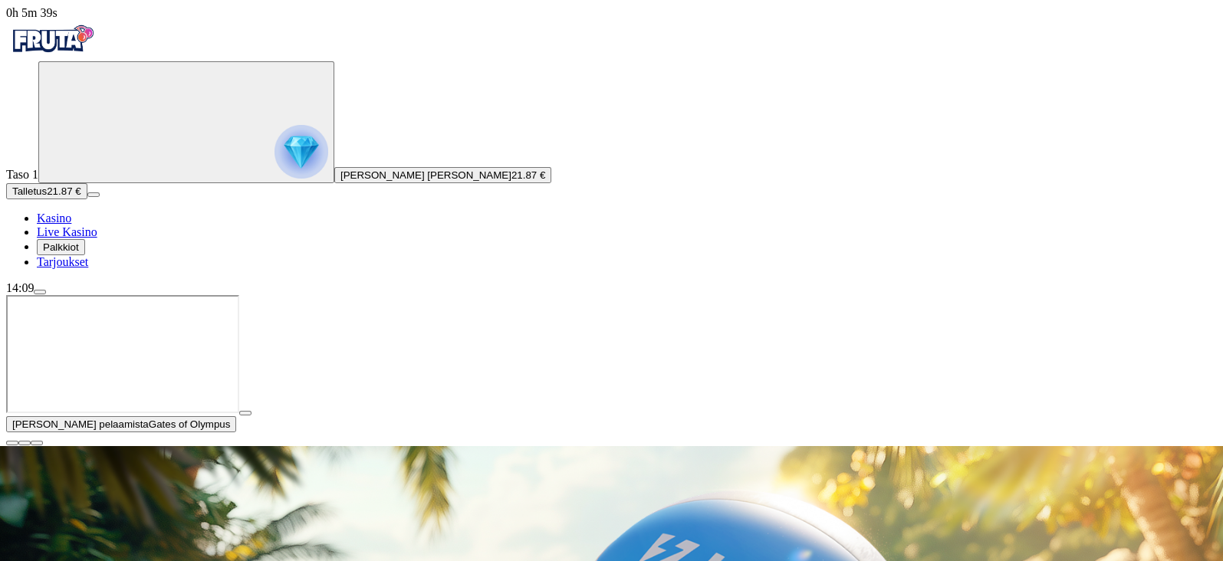
click at [511, 181] on span "21.87 €" at bounding box center [528, 174] width 34 height 11
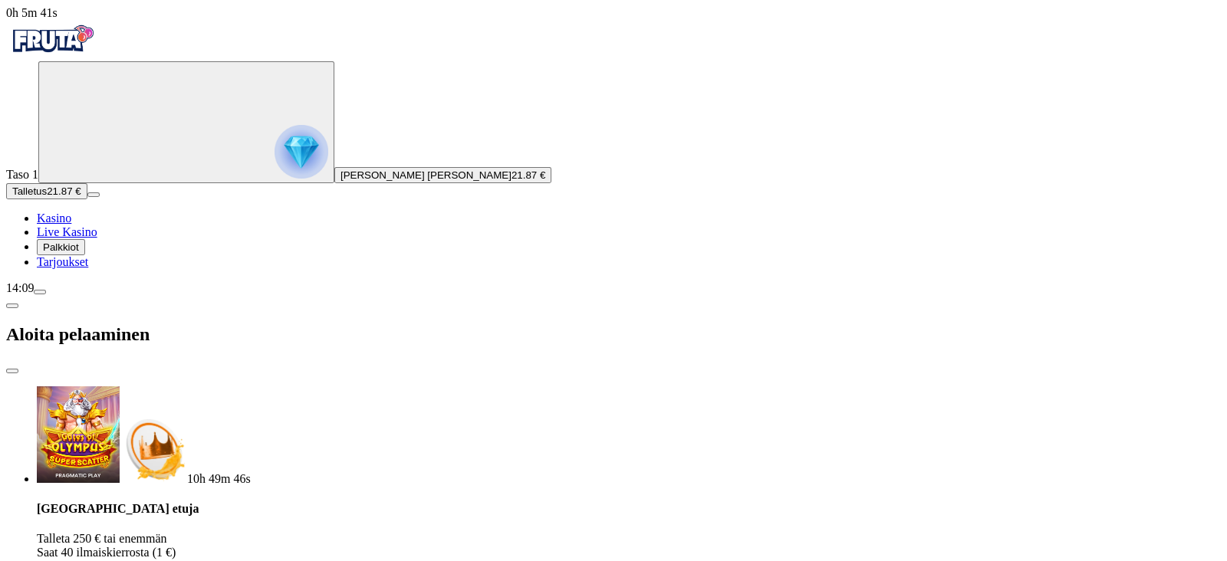
click at [334, 183] on button "[PERSON_NAME] [PERSON_NAME] 21.87 €" at bounding box center [442, 175] width 217 height 16
click at [94, 199] on circle "Primary" at bounding box center [159, 121] width 156 height 156
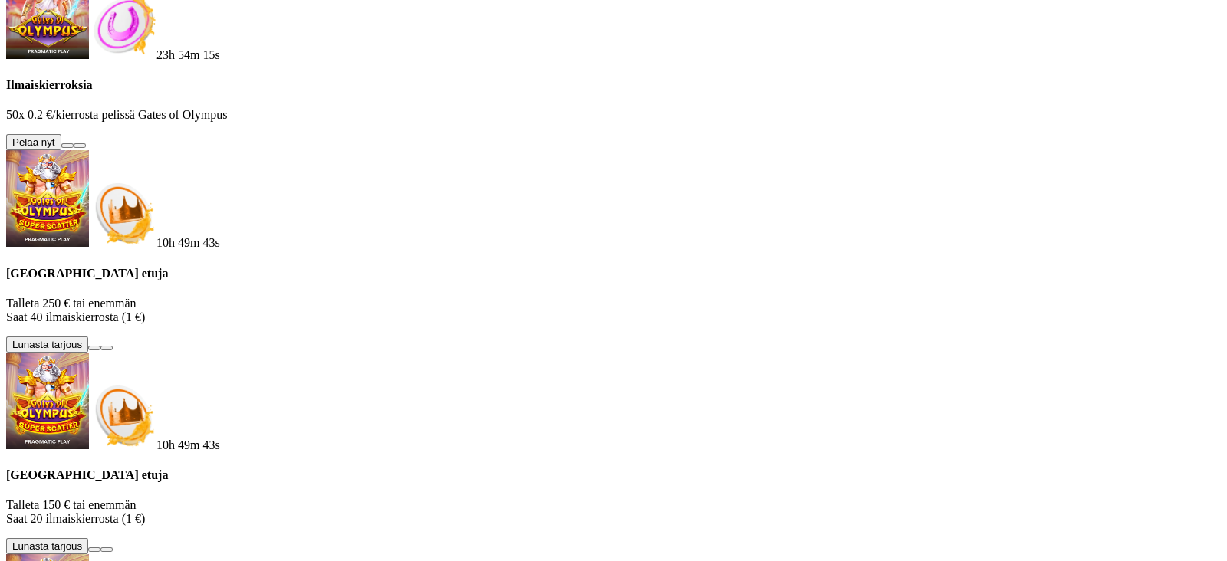
scroll to position [824, 0]
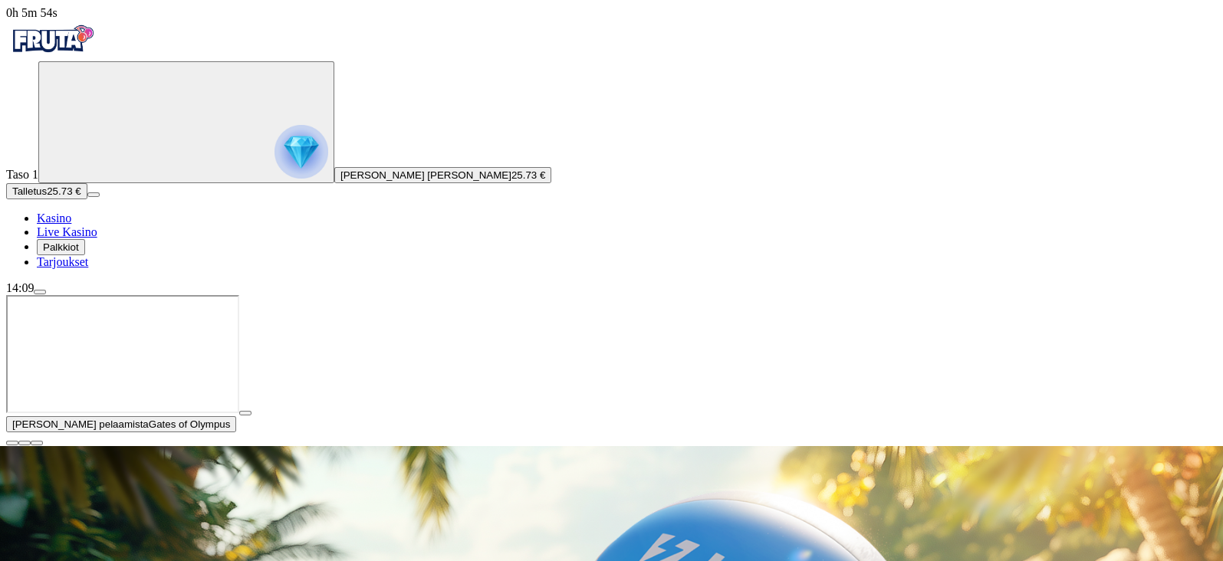
click at [12, 443] on span "close icon" at bounding box center [12, 443] width 0 height 0
